Goal: Task Accomplishment & Management: Use online tool/utility

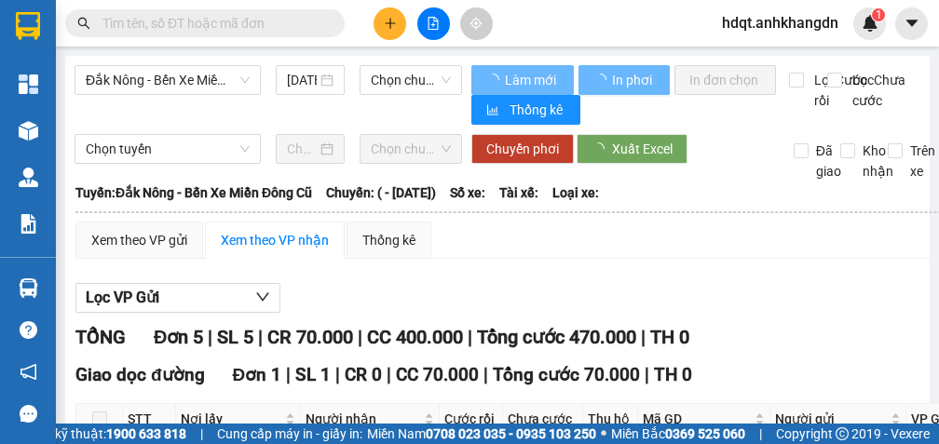
type input "[DATE]"
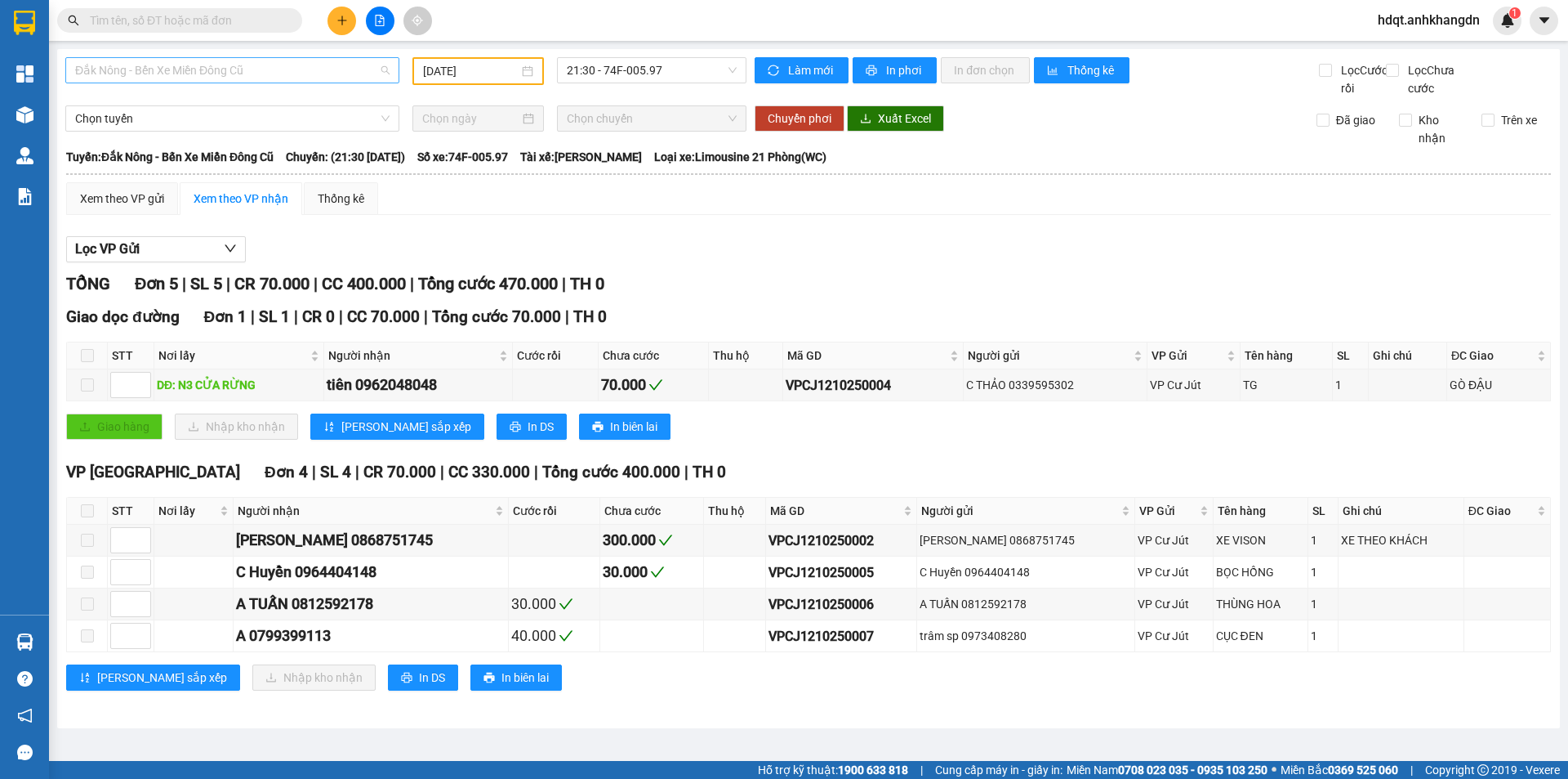
click at [309, 73] on span "Đắk Nông - Bến Xe Miền Đông Cũ" at bounding box center [232, 70] width 315 height 25
click at [307, 153] on div "Bến Xe Miền Đông Cũ - [GEOGRAPHIC_DATA]" at bounding box center [232, 155] width 315 height 18
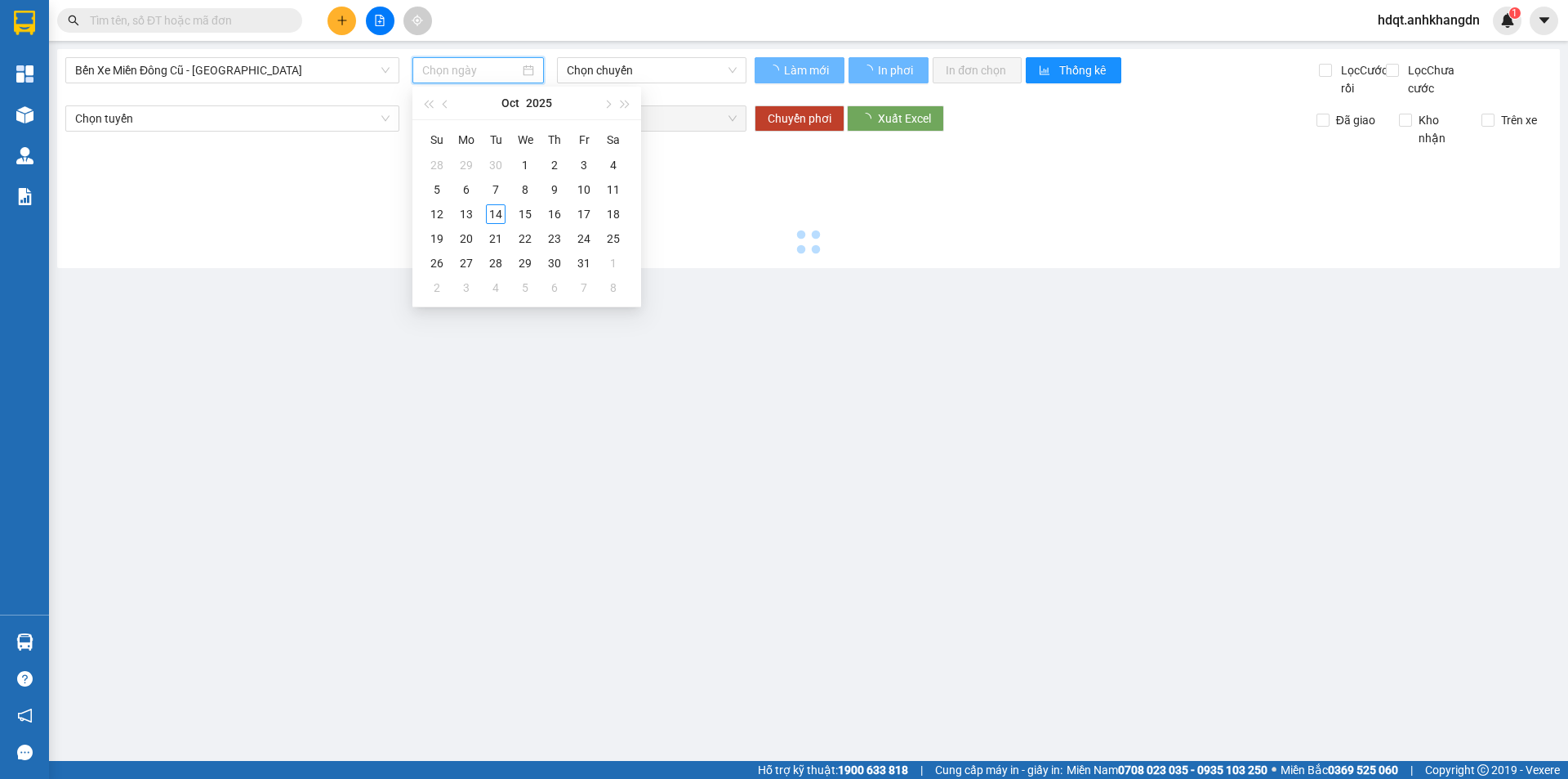
click at [456, 72] on input at bounding box center [471, 70] width 97 height 18
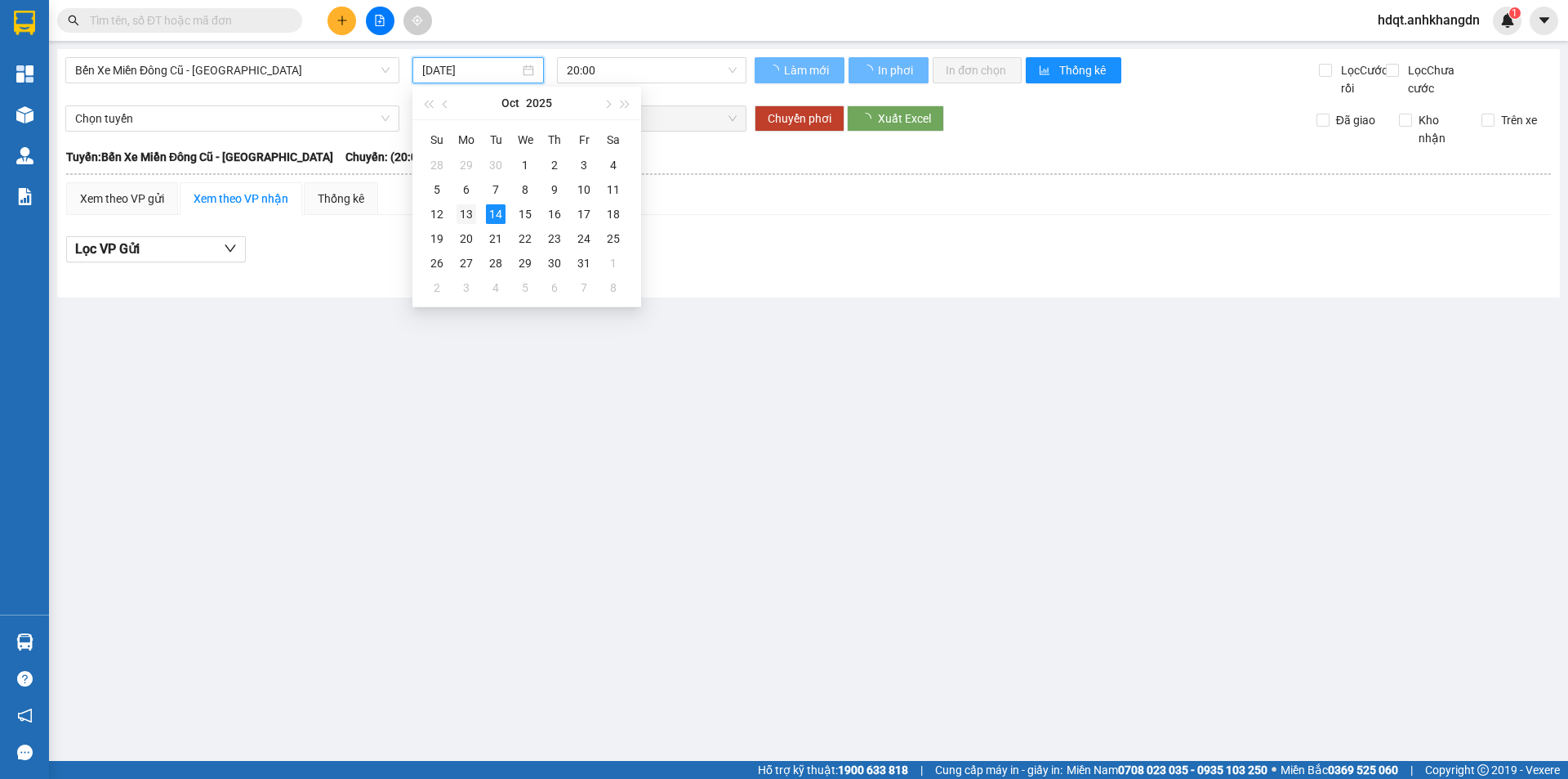
click at [470, 211] on div "13" at bounding box center [467, 214] width 19 height 19
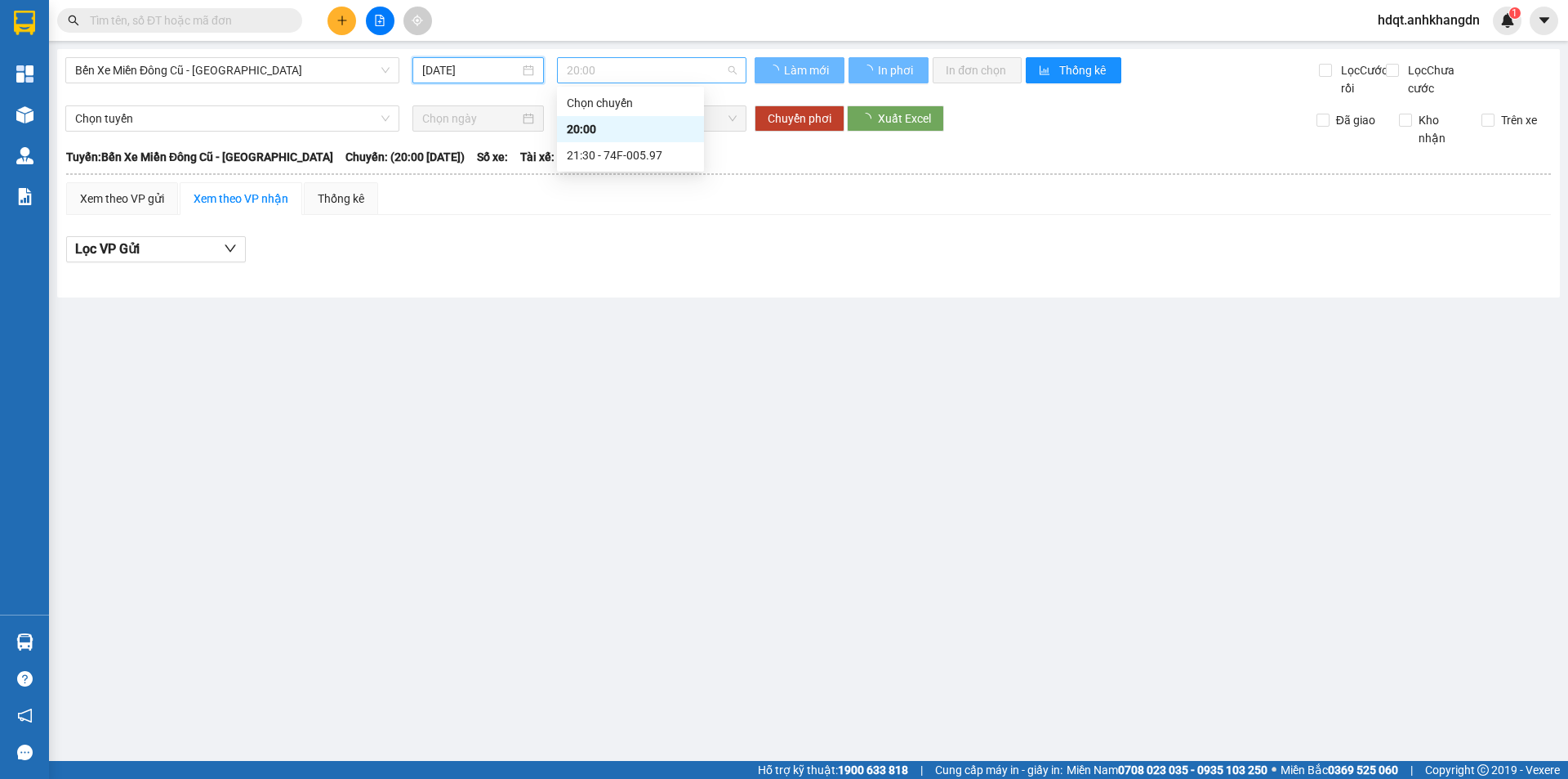
click at [642, 68] on span "20:00" at bounding box center [652, 70] width 170 height 25
click at [660, 158] on div "21:30" at bounding box center [630, 155] width 127 height 18
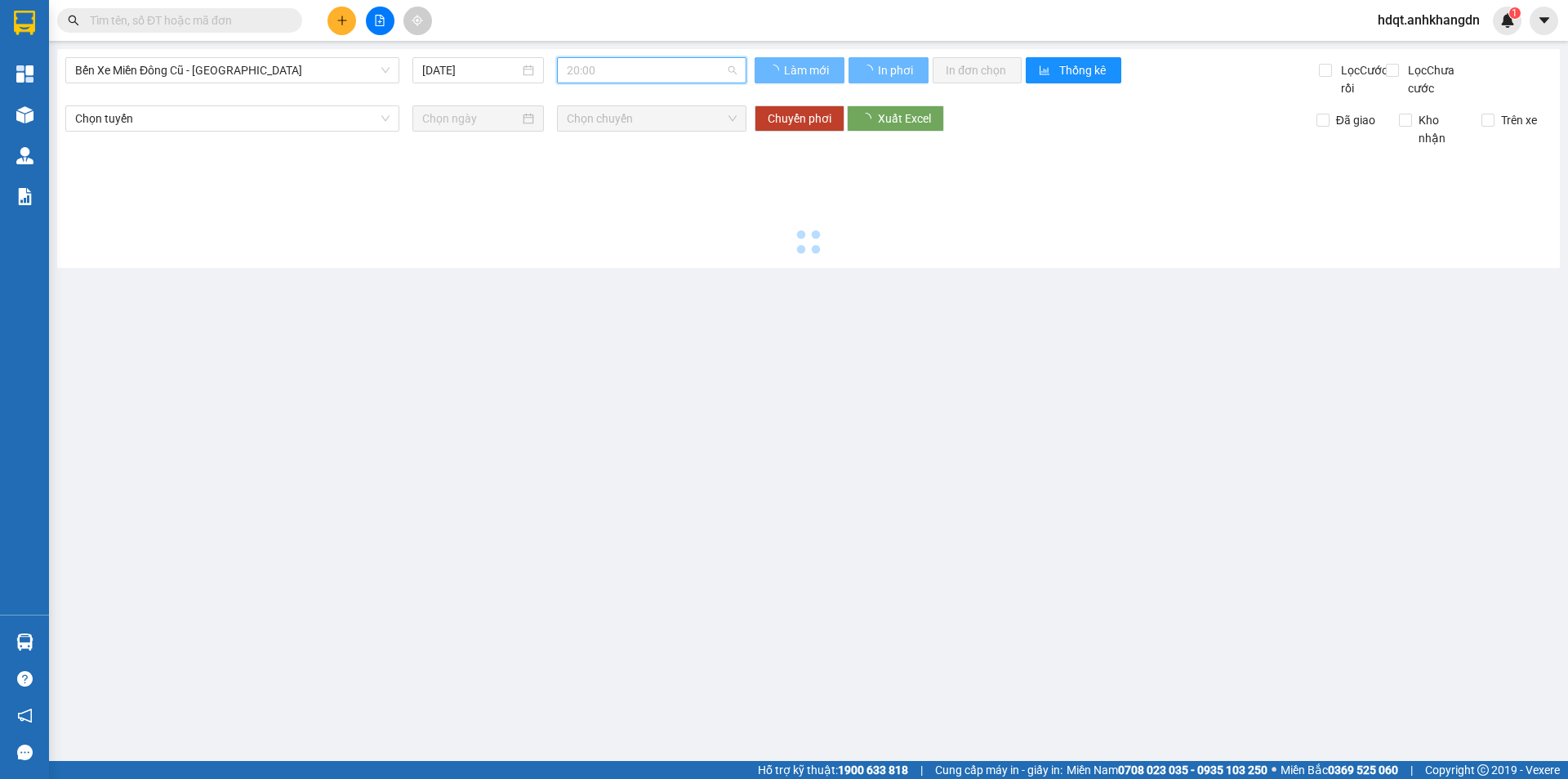
click at [641, 76] on span "20:00" at bounding box center [652, 70] width 170 height 25
click at [644, 161] on div "21:30 - 74F-005.97" at bounding box center [630, 155] width 127 height 18
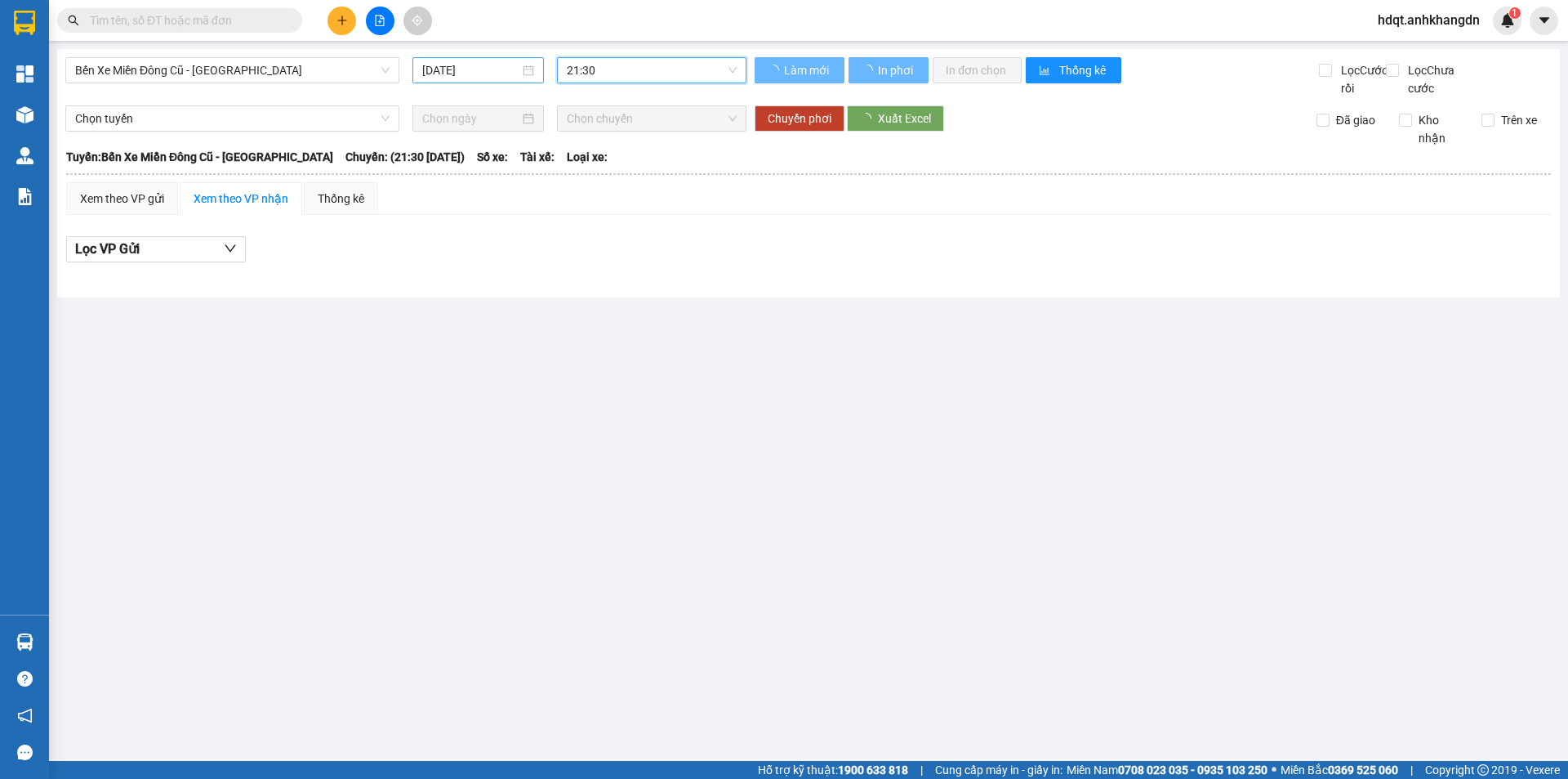
click at [488, 72] on input "[DATE]" at bounding box center [471, 70] width 97 height 18
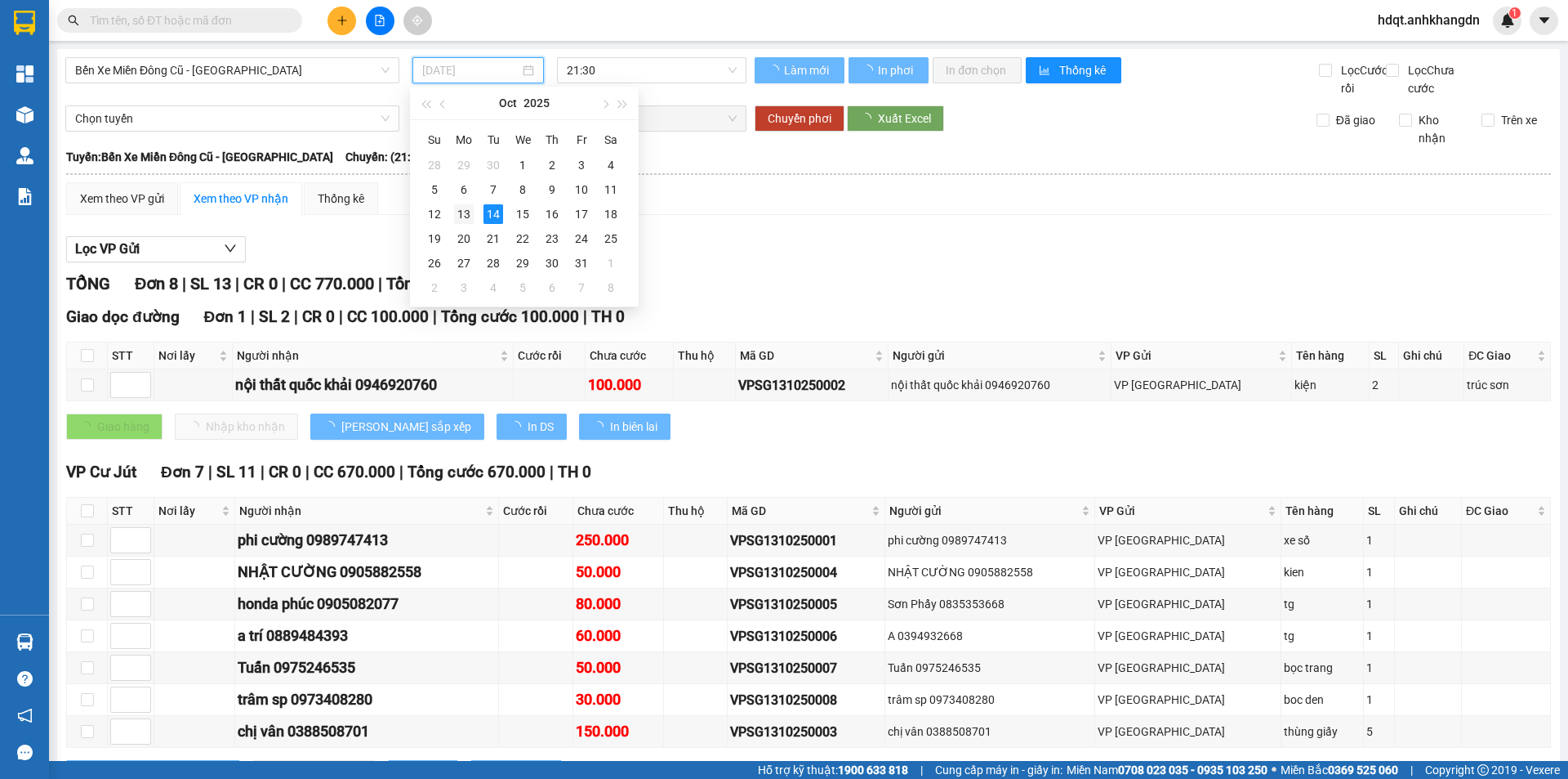
click at [468, 211] on div "13" at bounding box center [464, 214] width 19 height 19
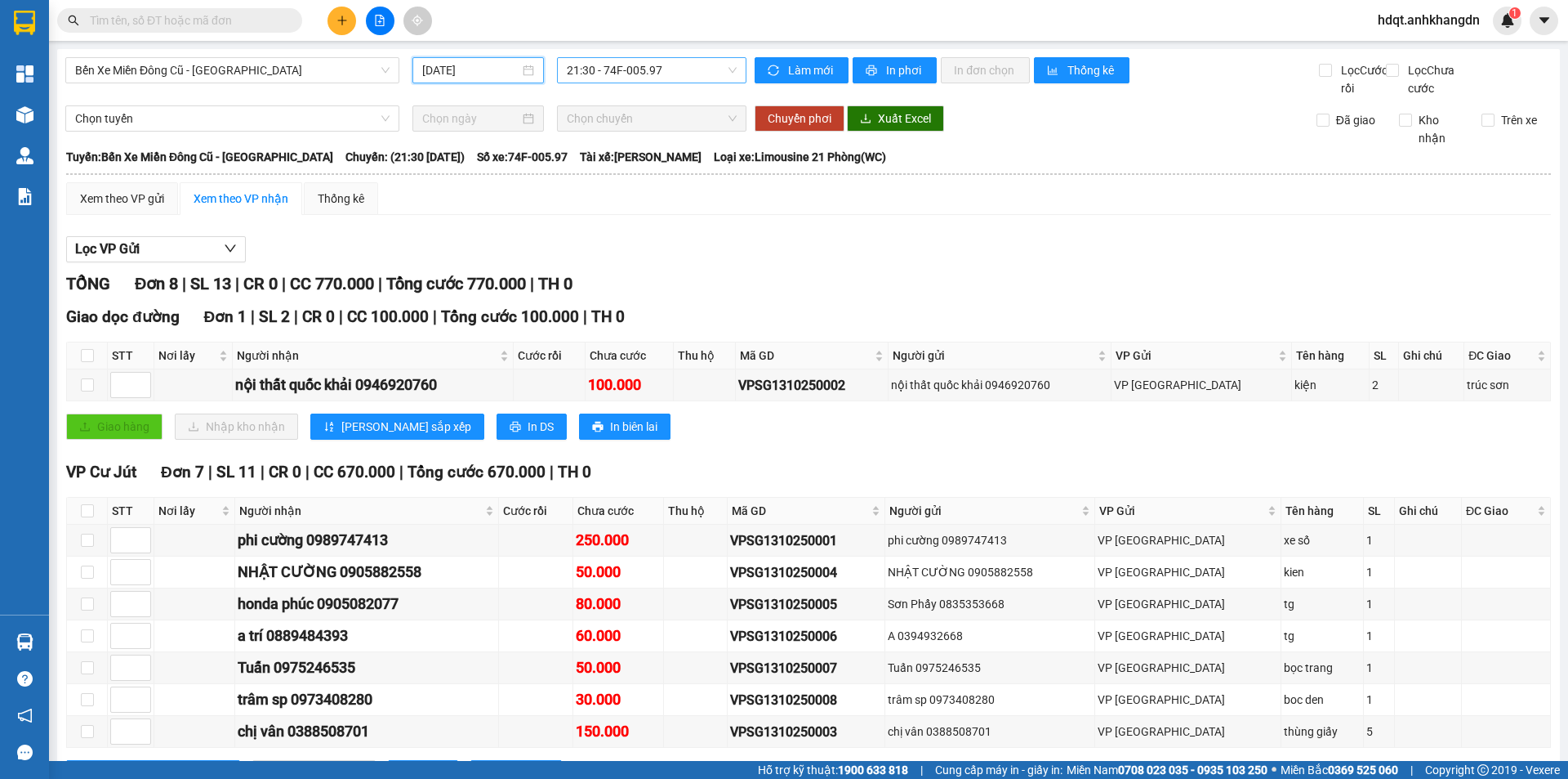
click at [683, 73] on span "21:30 - 74F-005.97" at bounding box center [652, 70] width 170 height 25
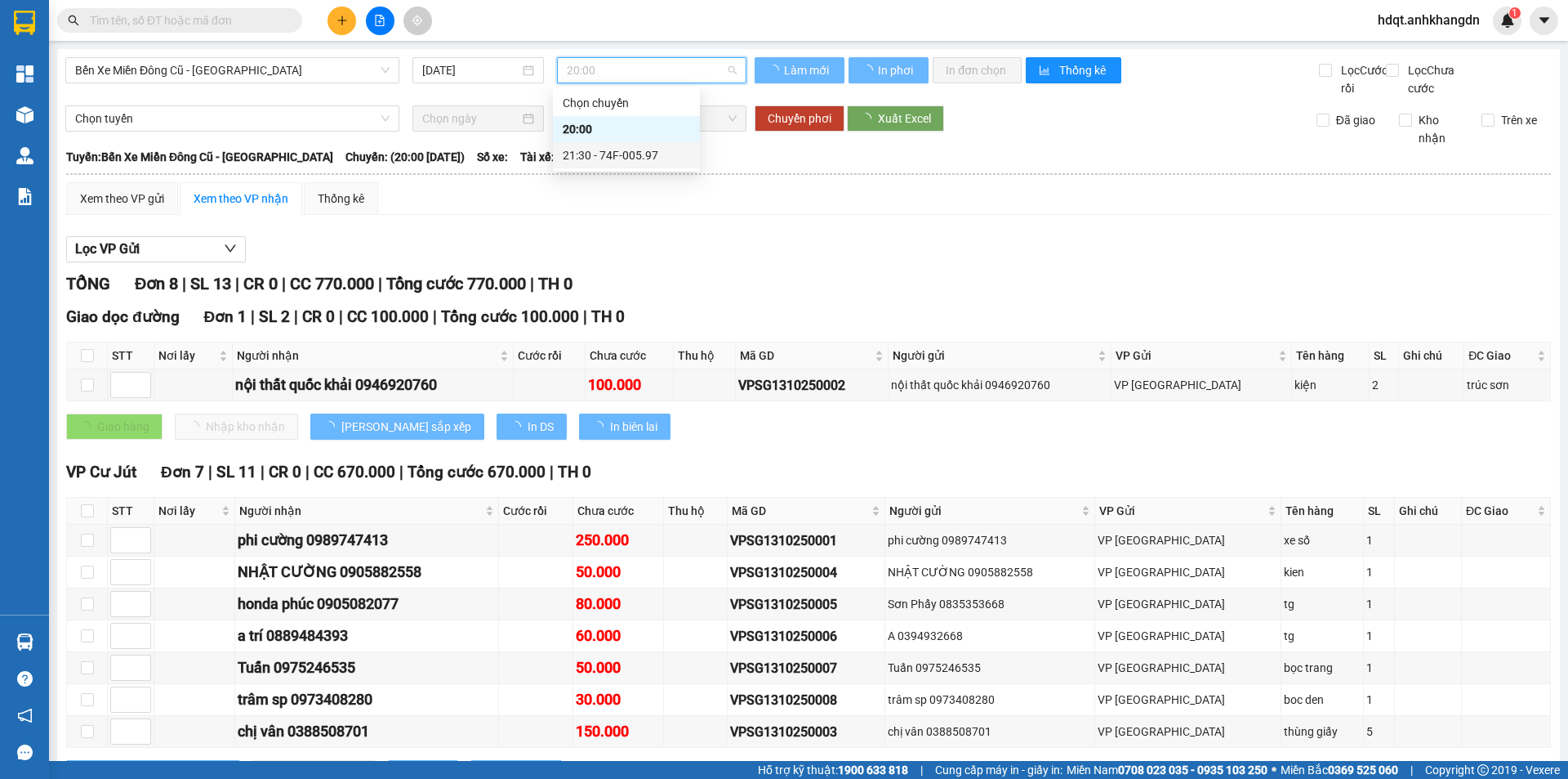
click at [671, 161] on div "21:30 - 74F-005.97" at bounding box center [626, 155] width 127 height 18
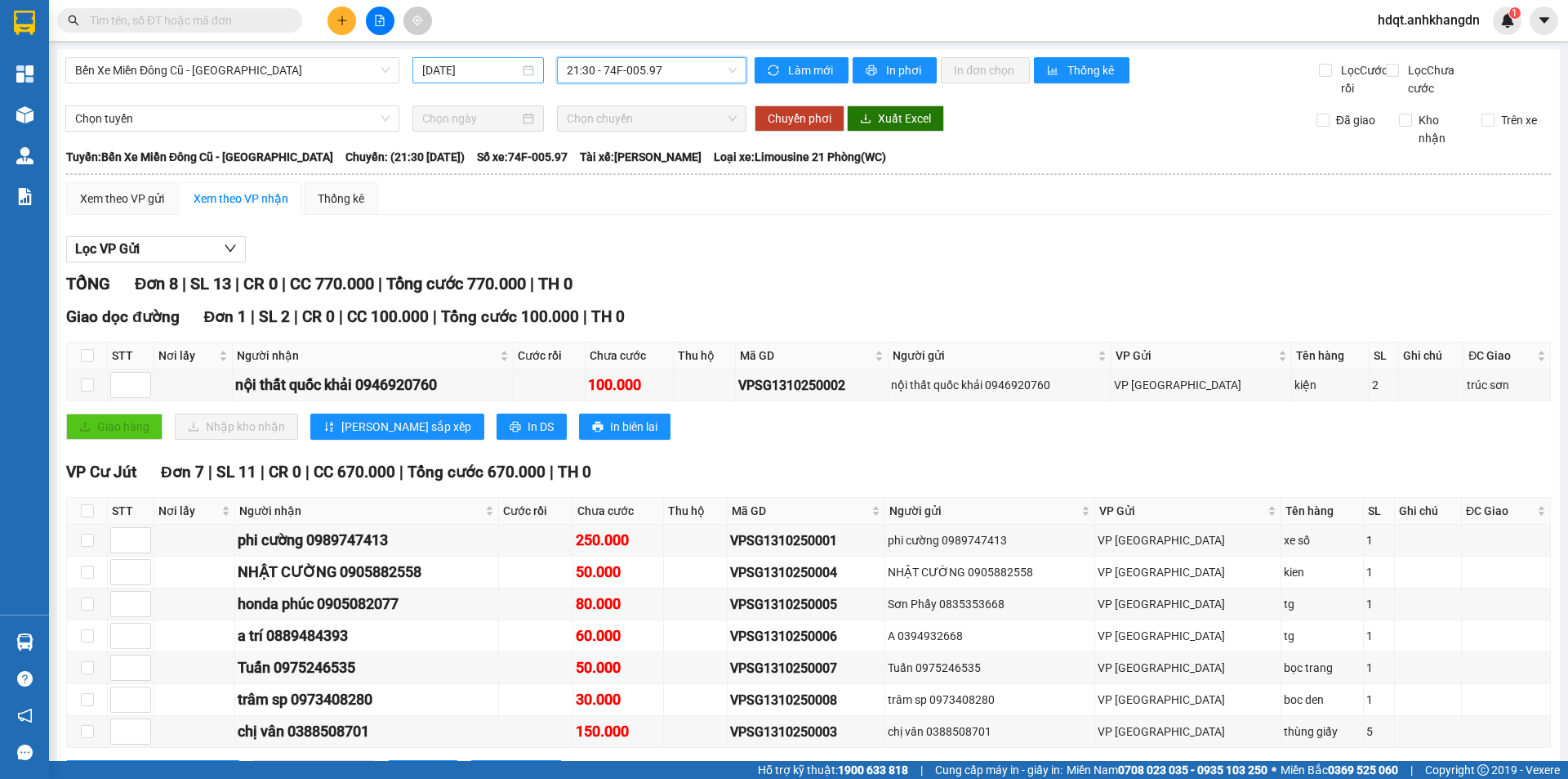
click at [502, 68] on input "[DATE]" at bounding box center [471, 70] width 97 height 18
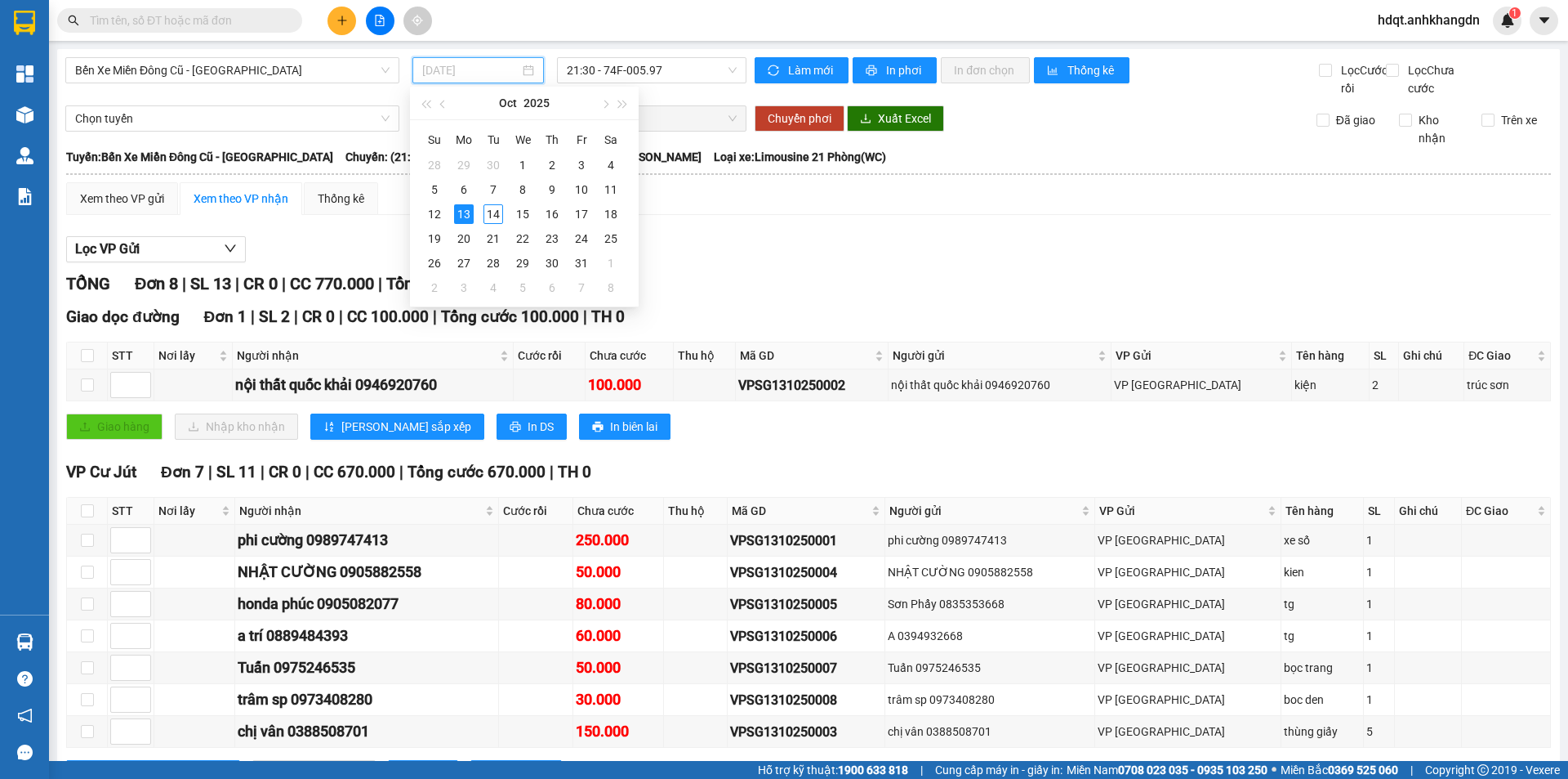
type input "[DATE]"
click at [468, 212] on div "13" at bounding box center [464, 214] width 19 height 19
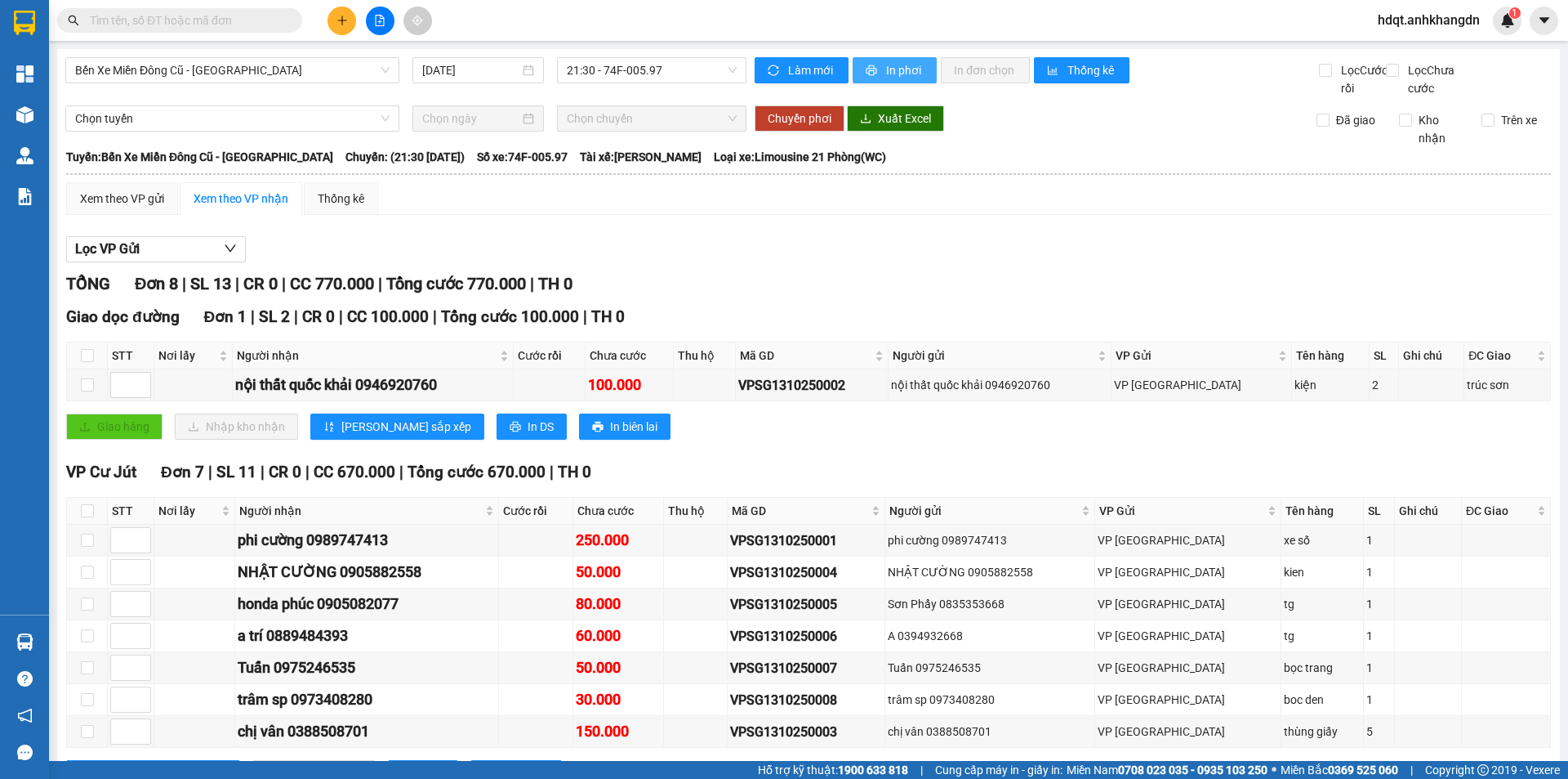
click at [823, 68] on button "In phơi" at bounding box center [894, 70] width 84 height 26
click at [386, 31] on button at bounding box center [380, 20] width 29 height 29
click at [823, 69] on span "In phơi" at bounding box center [905, 70] width 38 height 18
click at [340, 74] on span "Bến Xe Miền Đông Cũ - [GEOGRAPHIC_DATA]" at bounding box center [232, 70] width 315 height 25
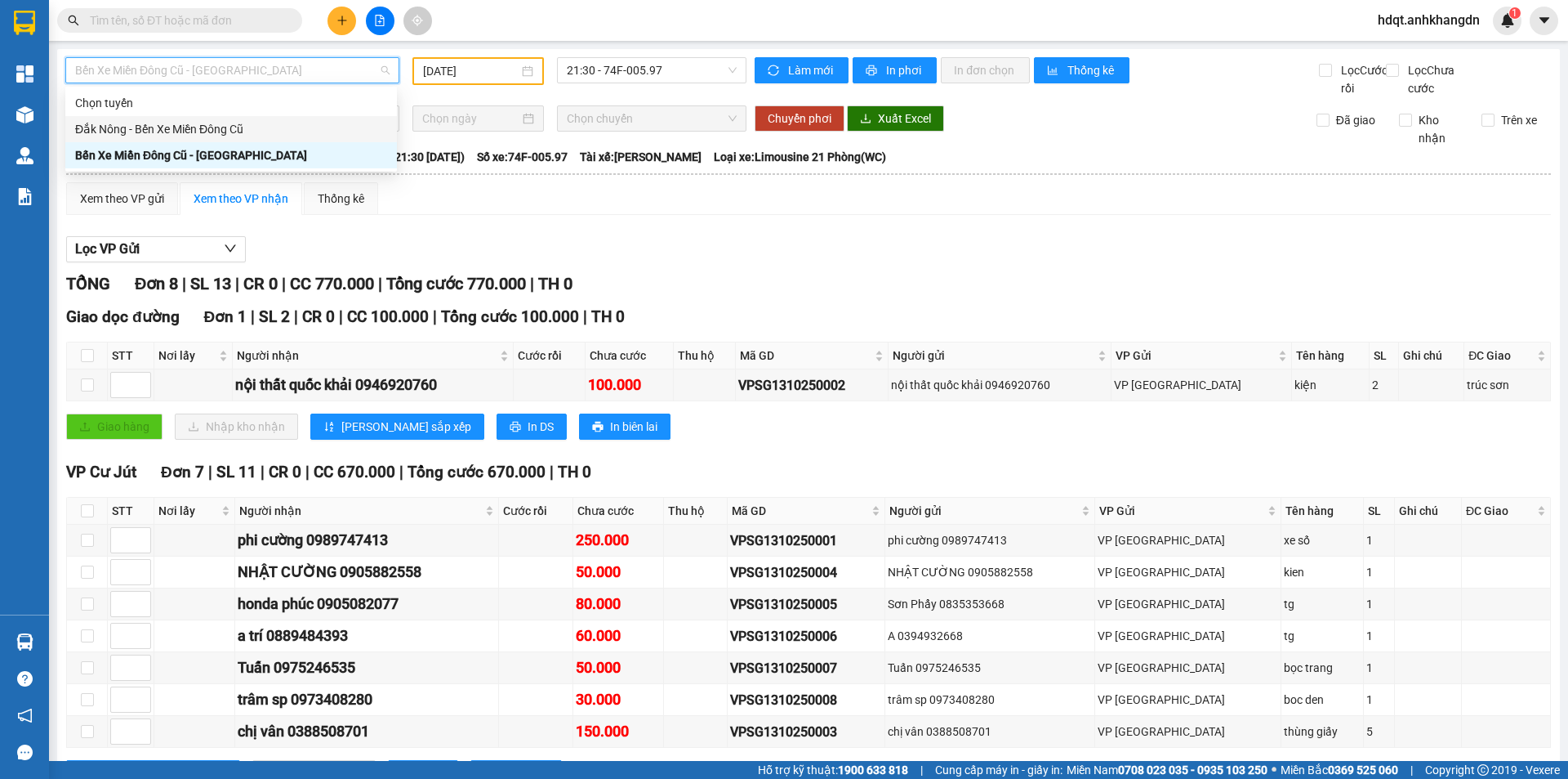
click at [303, 132] on div "Đắk Nông - Bến Xe Miền Đông Cũ" at bounding box center [232, 129] width 312 height 18
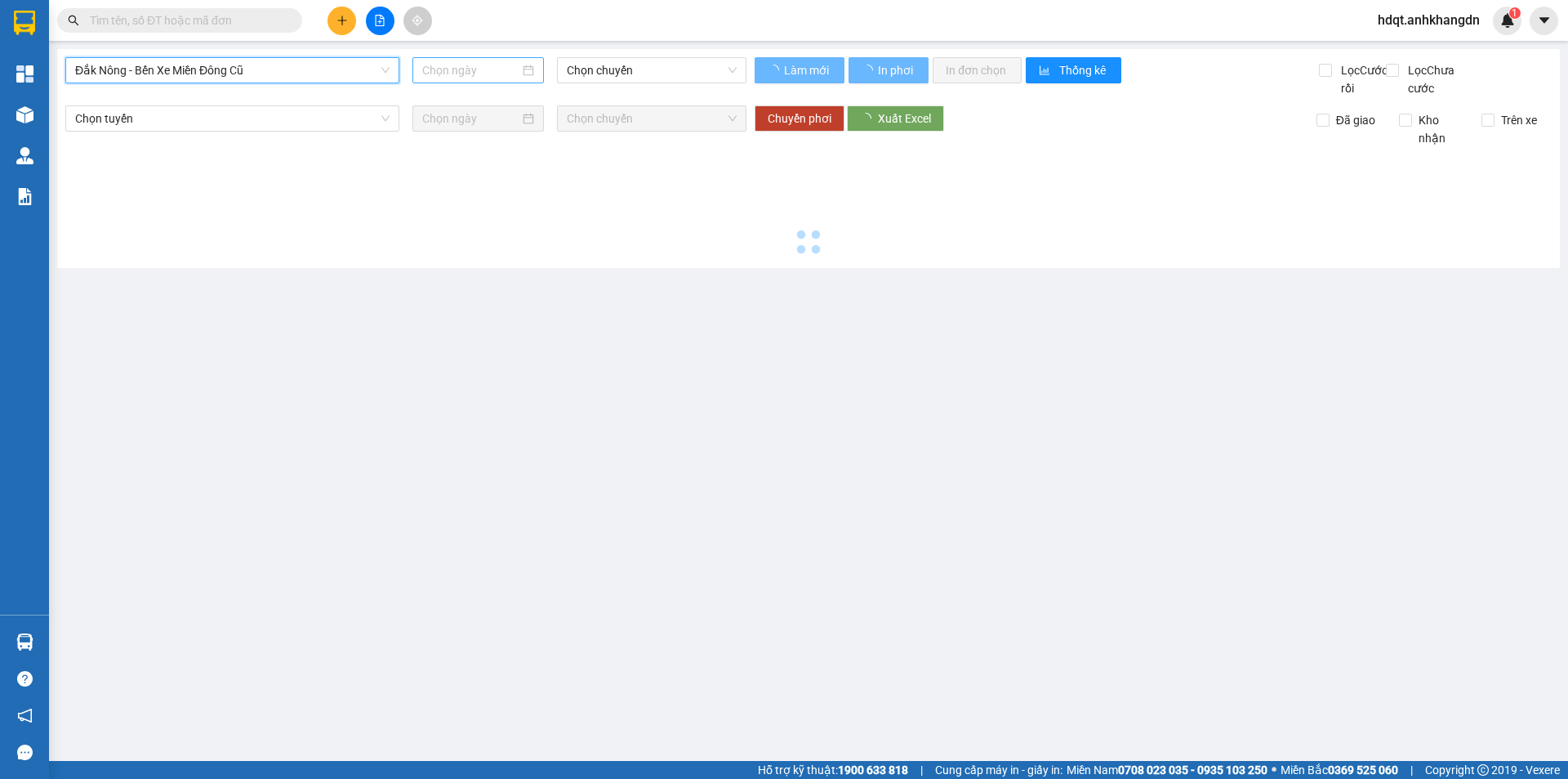
click at [494, 74] on input at bounding box center [471, 70] width 97 height 18
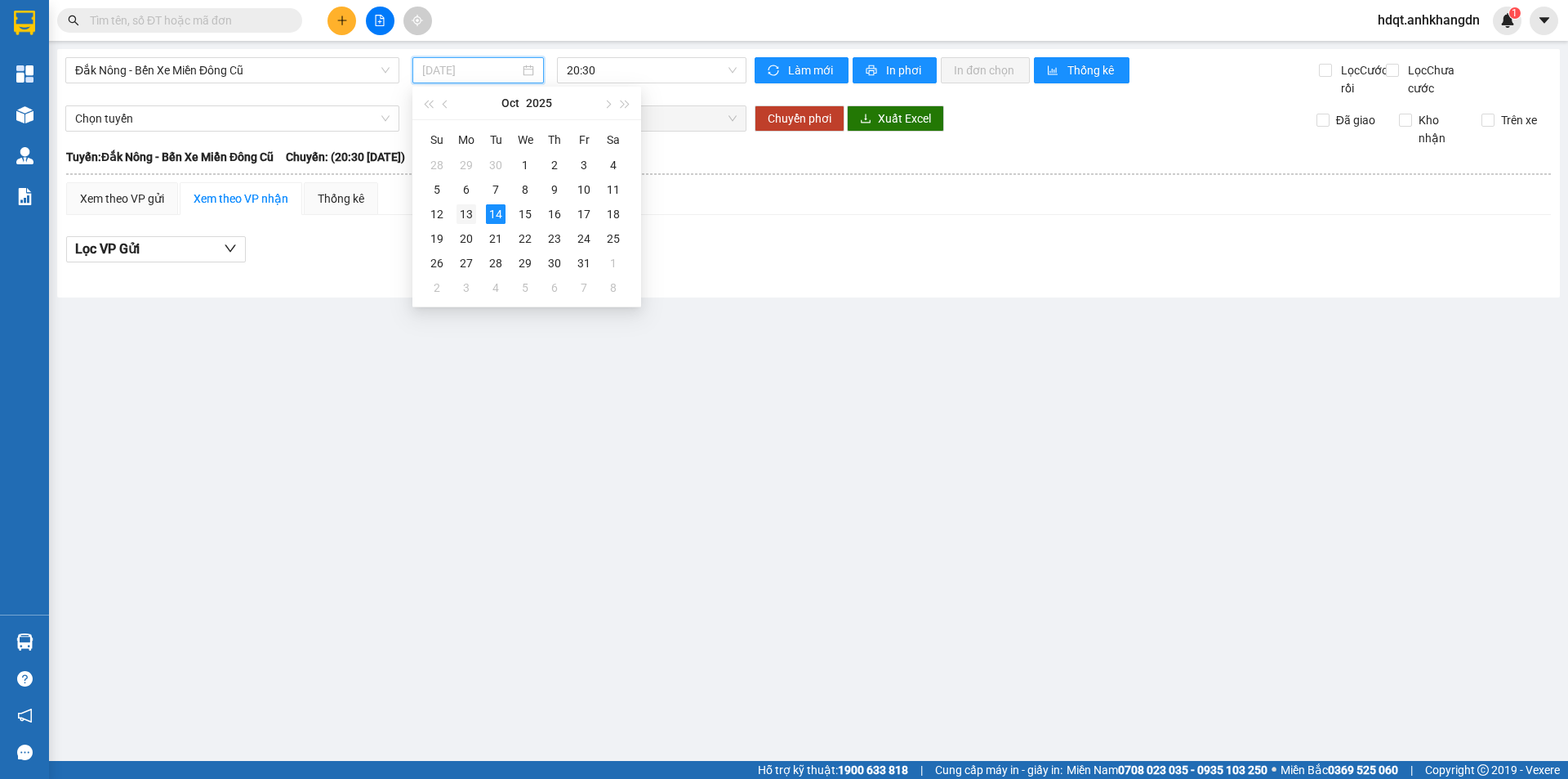
click at [463, 209] on div "13" at bounding box center [467, 214] width 19 height 19
type input "[DATE]"
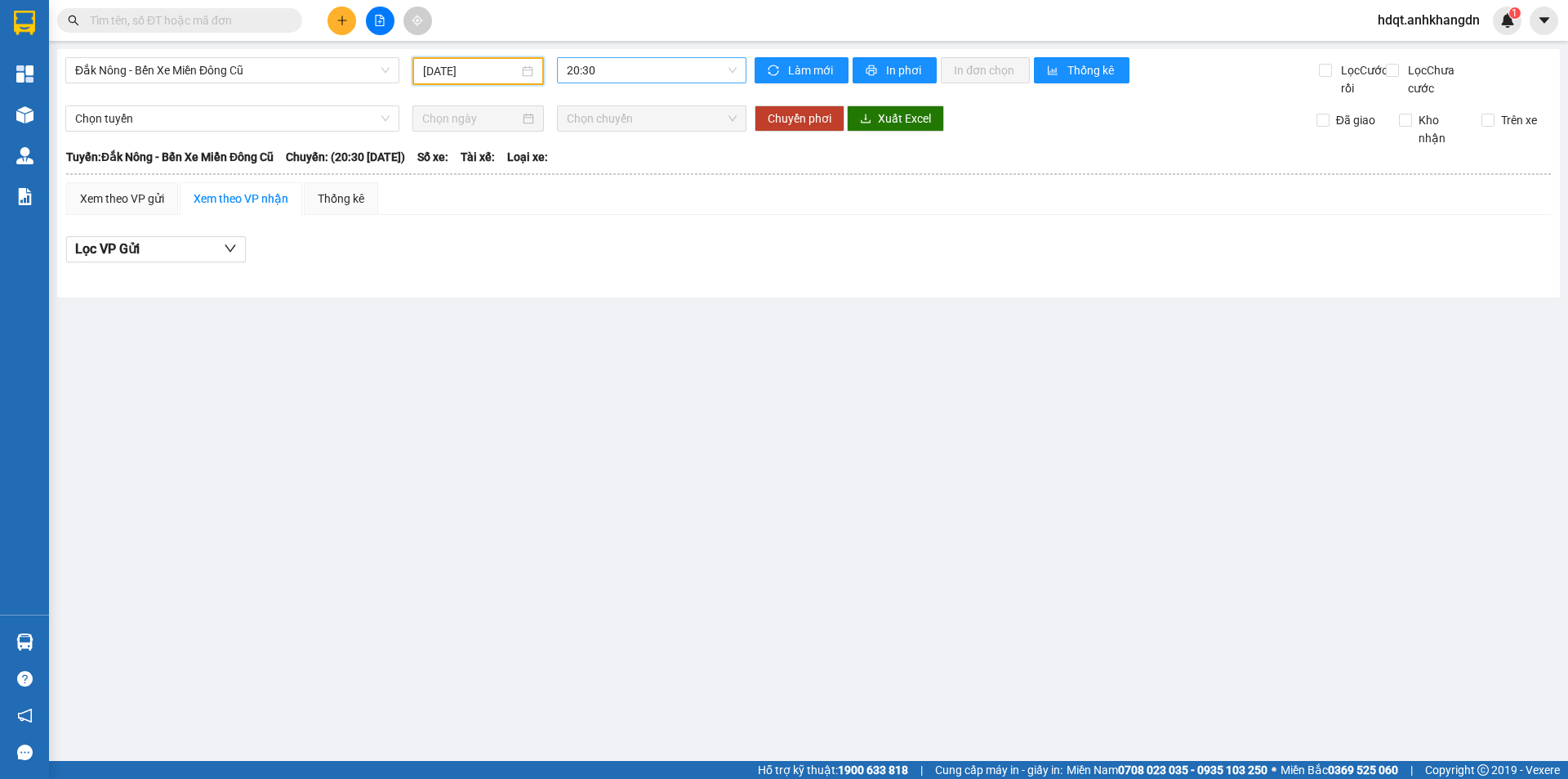
click at [613, 71] on span "20:30" at bounding box center [652, 70] width 170 height 25
click at [619, 154] on div "21:30 - 74F-005.74" at bounding box center [630, 155] width 127 height 18
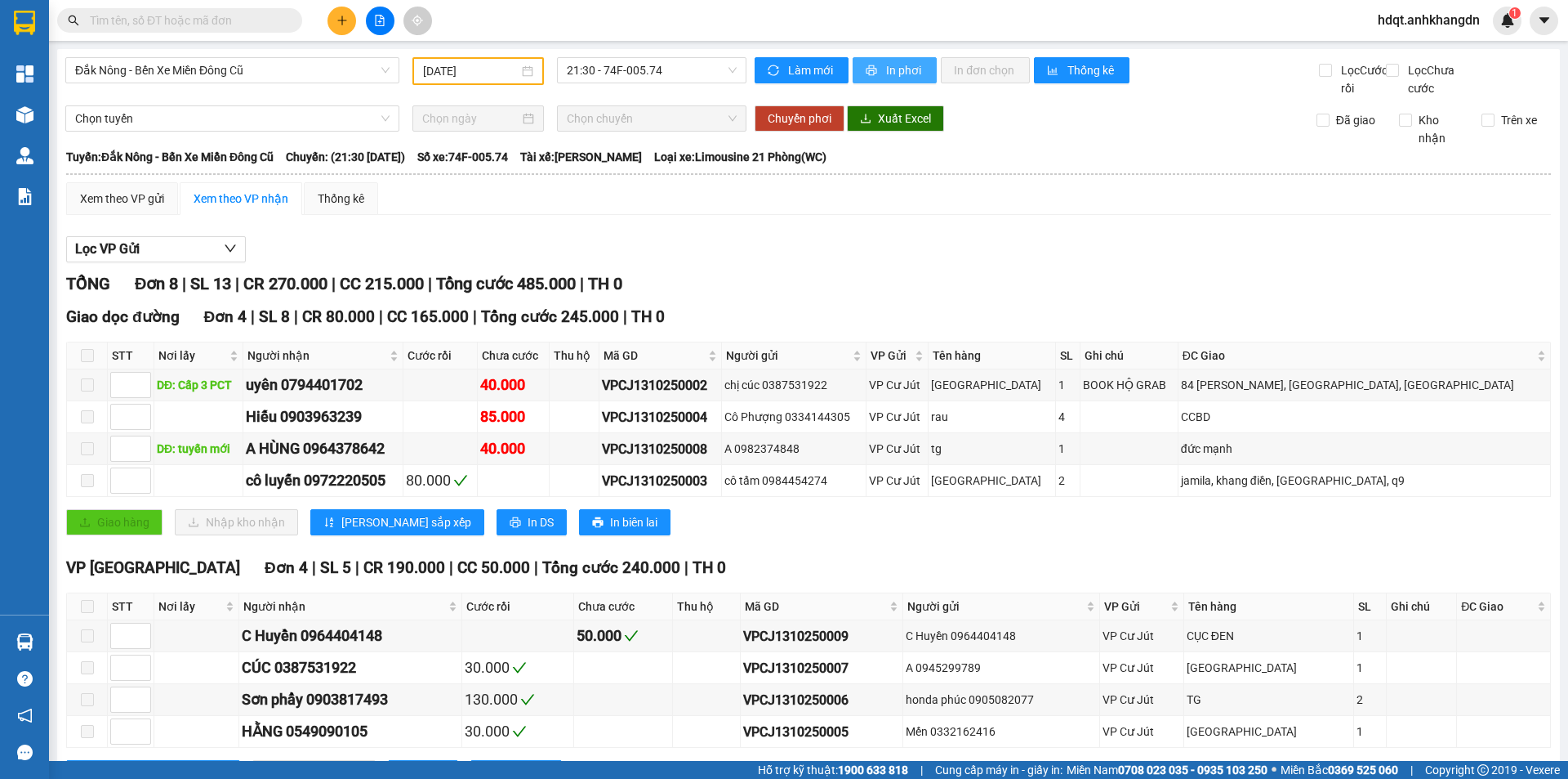
click at [823, 68] on span "In phơi" at bounding box center [905, 70] width 38 height 18
